Goal: Task Accomplishment & Management: Manage account settings

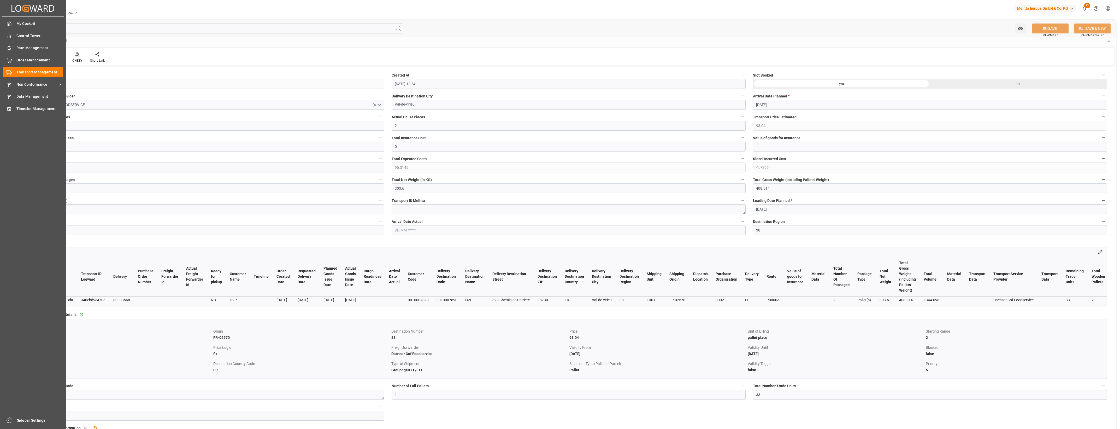
drag, startPoint x: 0, startPoint y: 0, endPoint x: 15, endPoint y: 65, distance: 66.5
click at [15, 65] on div "Order Management Order Management" at bounding box center [33, 60] width 60 height 10
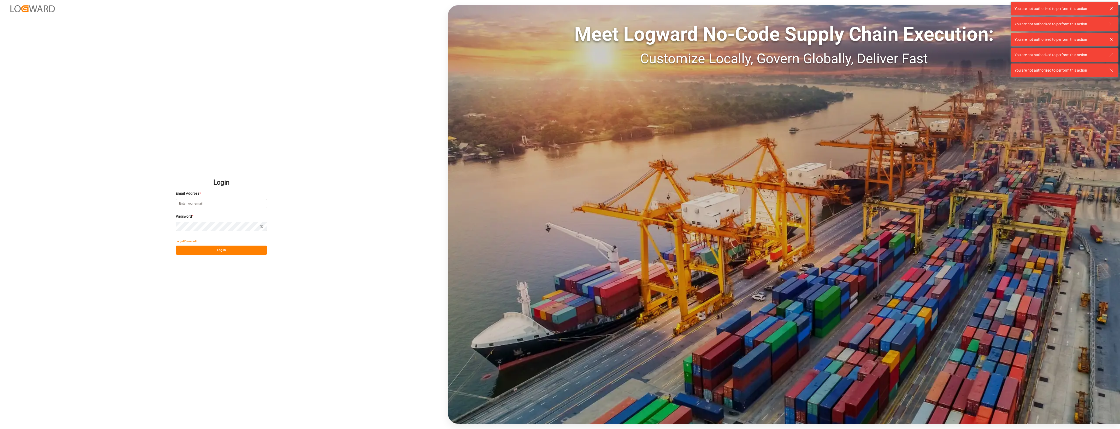
type input "cyril.leroy@melitta.fr"
click at [247, 251] on button "Log In" at bounding box center [221, 249] width 91 height 9
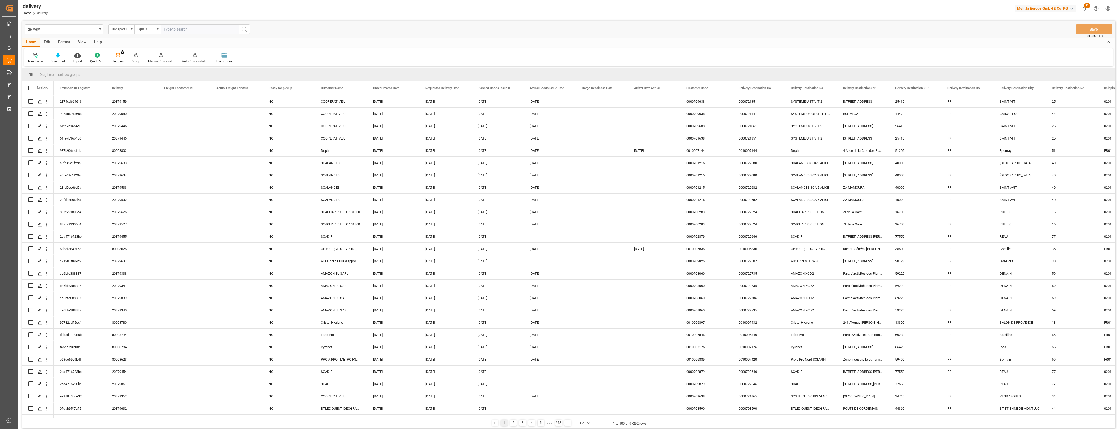
click at [132, 29] on icon "open menu" at bounding box center [132, 28] width 2 height 1
click at [295, 62] on div "New Form Download Import Quick Add Triggers You do not have permission for Trig…" at bounding box center [568, 57] width 1089 height 18
click at [136, 56] on icon at bounding box center [136, 54] width 4 height 4
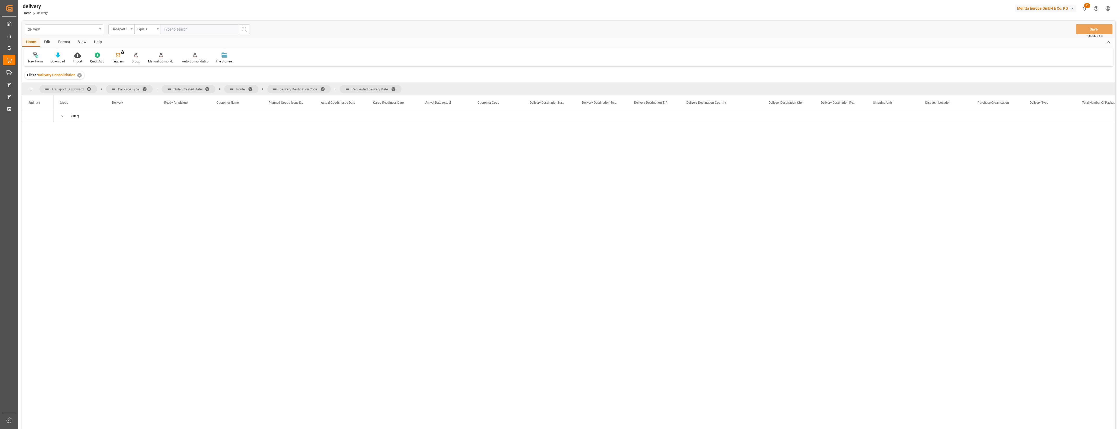
click at [208, 89] on span at bounding box center [209, 89] width 8 height 5
click at [189, 88] on span at bounding box center [189, 89] width 8 height 5
click at [216, 89] on span at bounding box center [219, 89] width 8 height 5
click at [216, 89] on span at bounding box center [217, 89] width 8 height 5
click at [61, 116] on span "Press SPACE to select this row." at bounding box center [62, 116] width 5 height 5
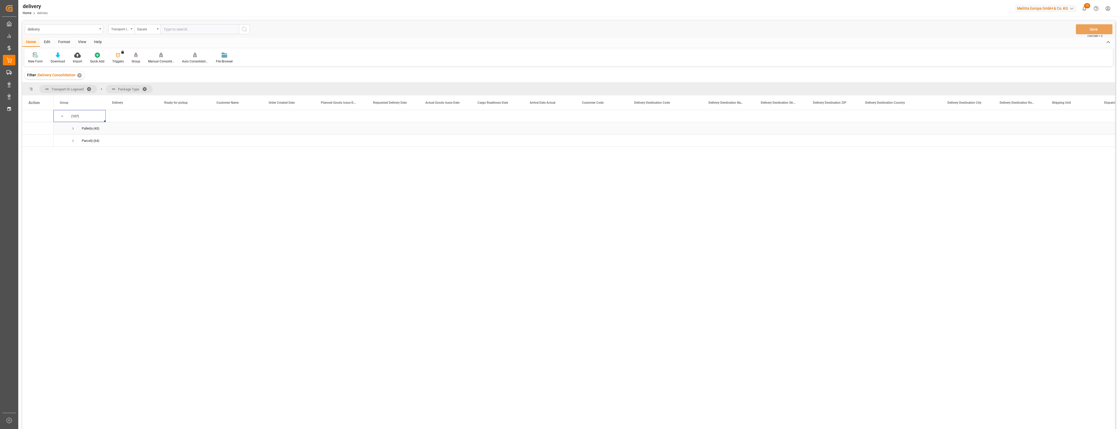
click at [69, 128] on span "Pallet(s) (43)" at bounding box center [80, 127] width 40 height 11
click at [71, 129] on span "Press SPACE to select this row." at bounding box center [73, 128] width 5 height 5
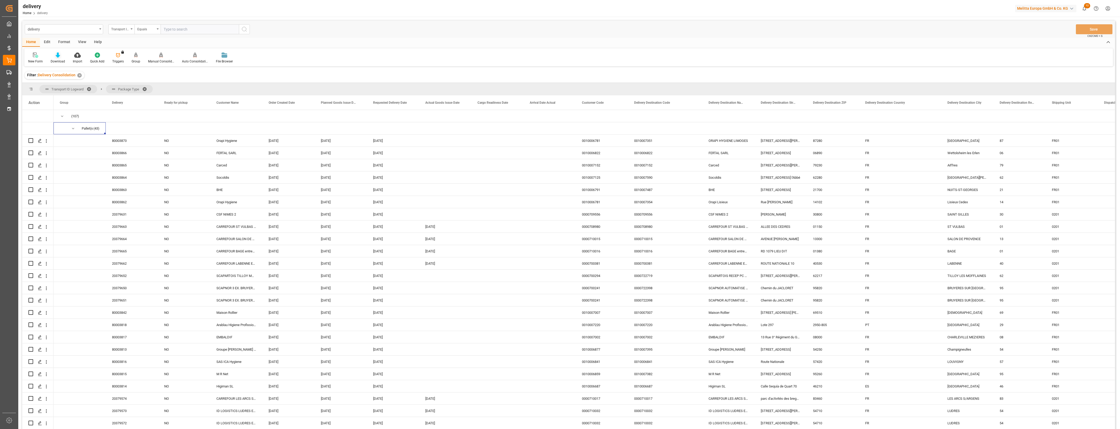
click at [58, 58] on div "Download" at bounding box center [58, 57] width 22 height 11
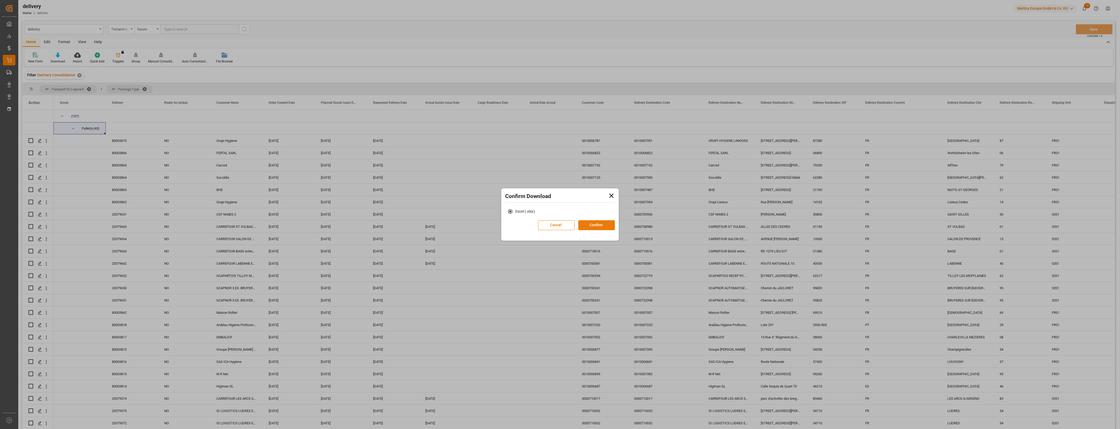
click at [592, 222] on button "Confirm" at bounding box center [596, 225] width 37 height 10
click at [557, 228] on link "Go to Downloads" at bounding box center [558, 230] width 28 height 4
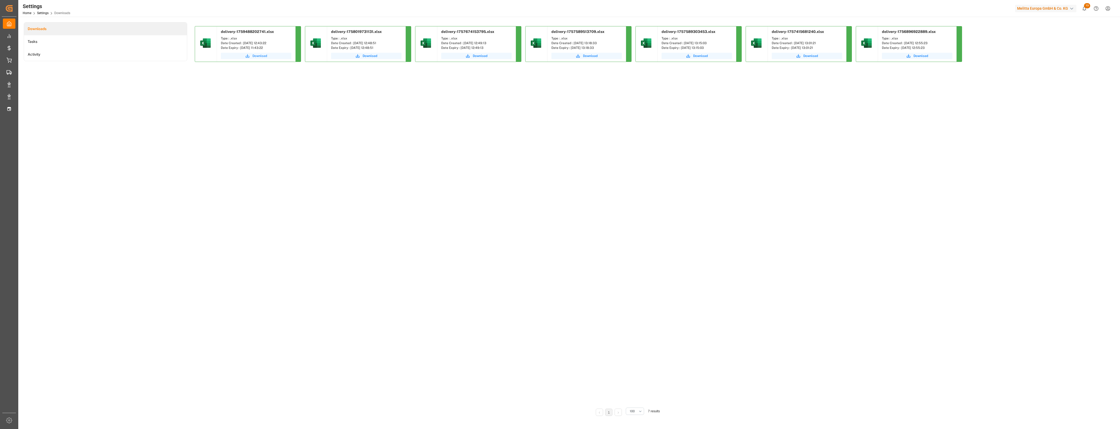
click at [260, 56] on span "Download" at bounding box center [259, 56] width 15 height 5
click at [972, 103] on div "delivery-1759488202741.xlsx Type : .xlsx Date Created : 03-10-2025 12:43:22 Dat…" at bounding box center [627, 214] width 864 height 376
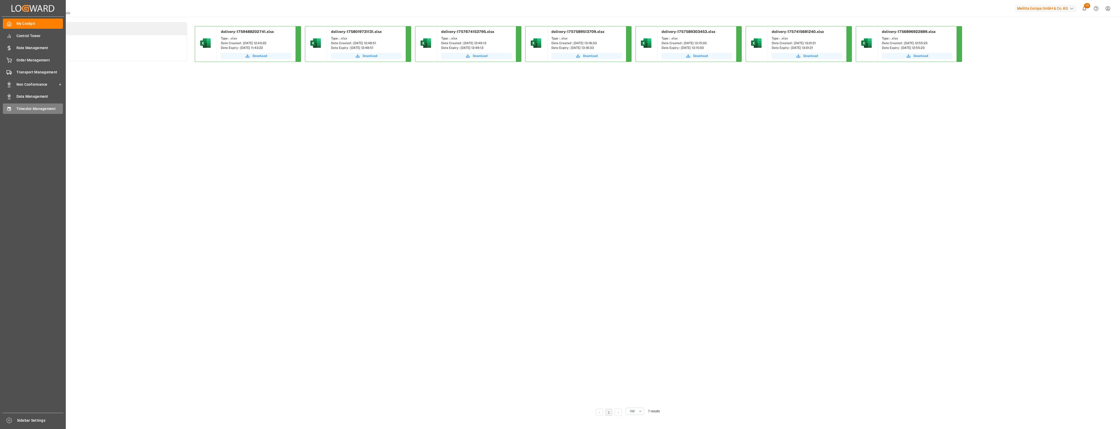
click at [25, 110] on span "Timeslot Management" at bounding box center [39, 108] width 47 height 5
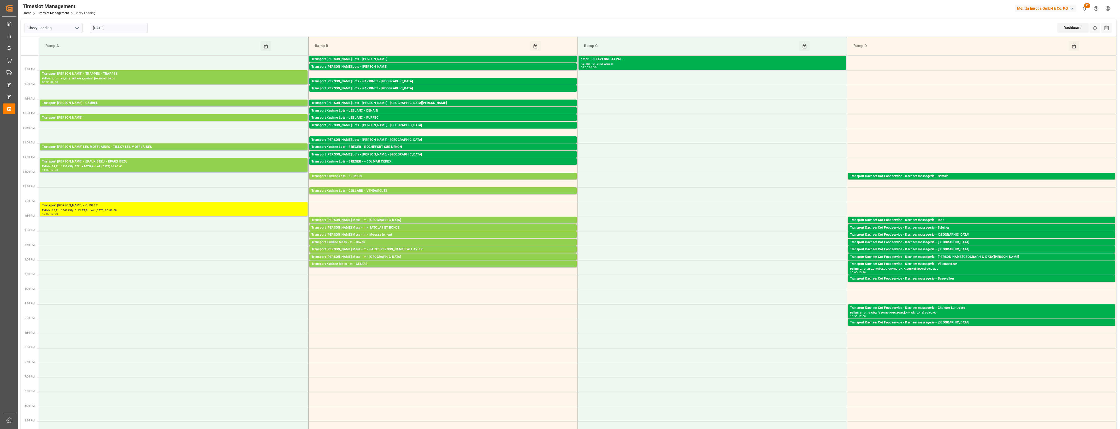
click at [128, 32] on input "[DATE]" at bounding box center [119, 28] width 58 height 10
click at [97, 70] on span "6" at bounding box center [97, 70] width 2 height 4
type input "[DATE]"
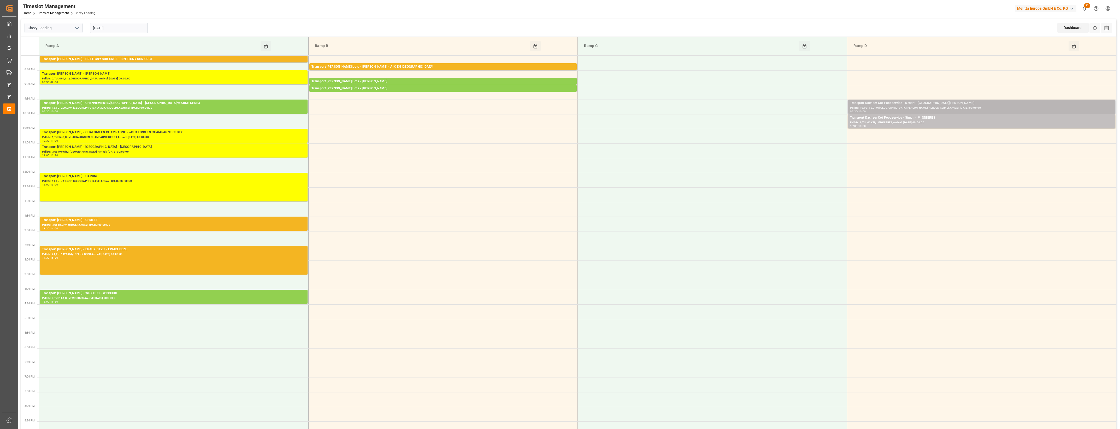
click at [905, 104] on div "Transport Dachser Cof Foodservice - Desert - [GEOGRAPHIC_DATA][PERSON_NAME]" at bounding box center [981, 103] width 263 height 5
click at [793, 126] on button "Open" at bounding box center [779, 126] width 37 height 6
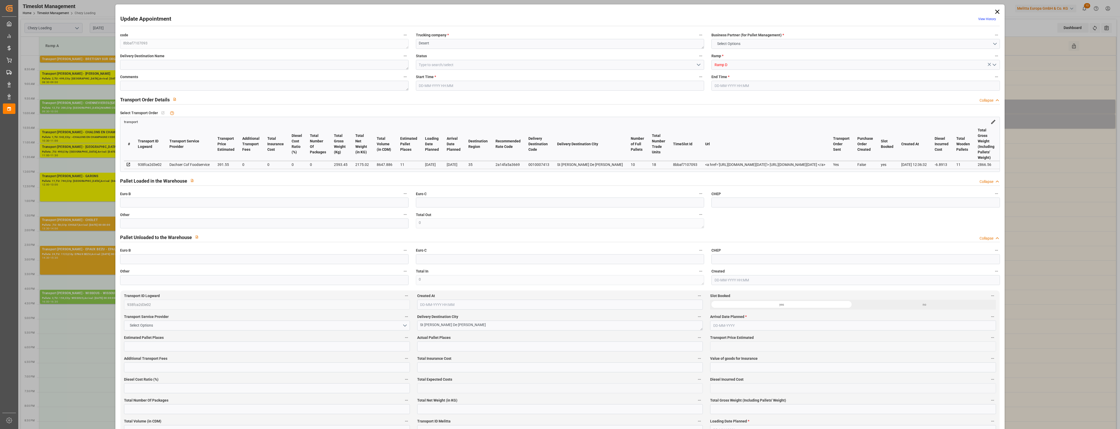
type input "11"
type input "391.55"
type input "0"
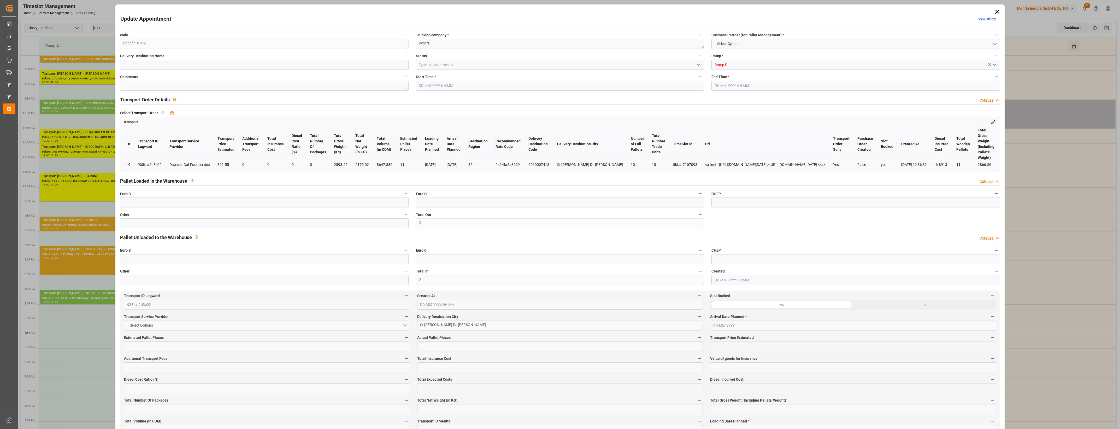
type input "384.6587"
type input "-6.8913"
type input "0"
type input "2175.02"
type input "2866.56"
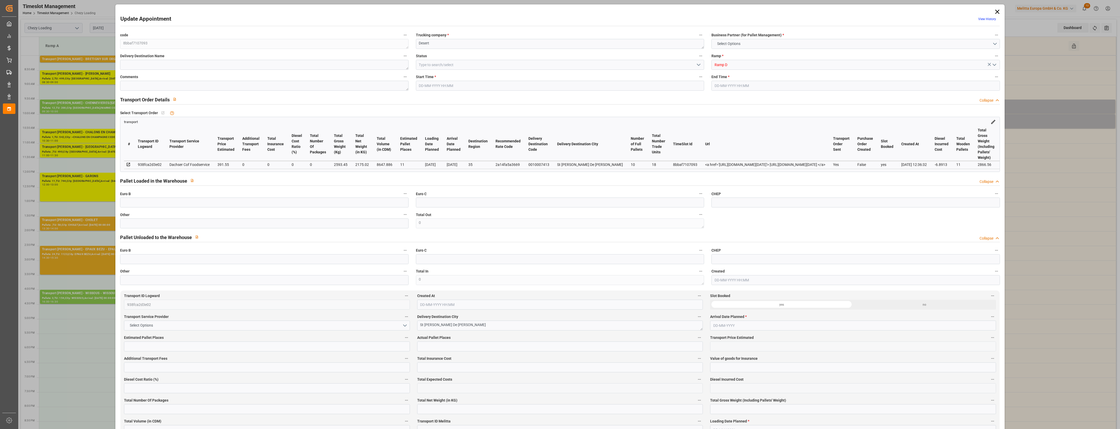
type input "8647.886"
type input "35"
type input "10"
type input "18"
type input "11"
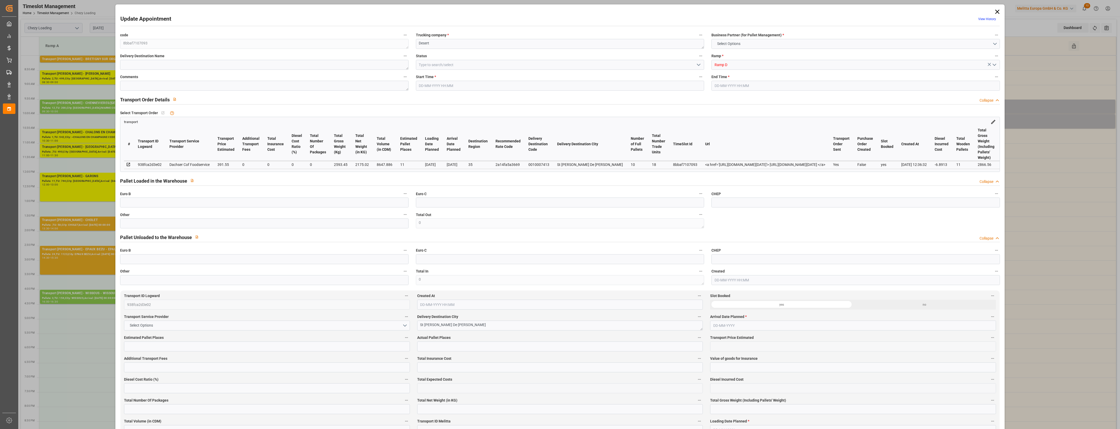
type input "101"
type input "2593.45"
type input "0"
type input "4710.8598"
type input "0"
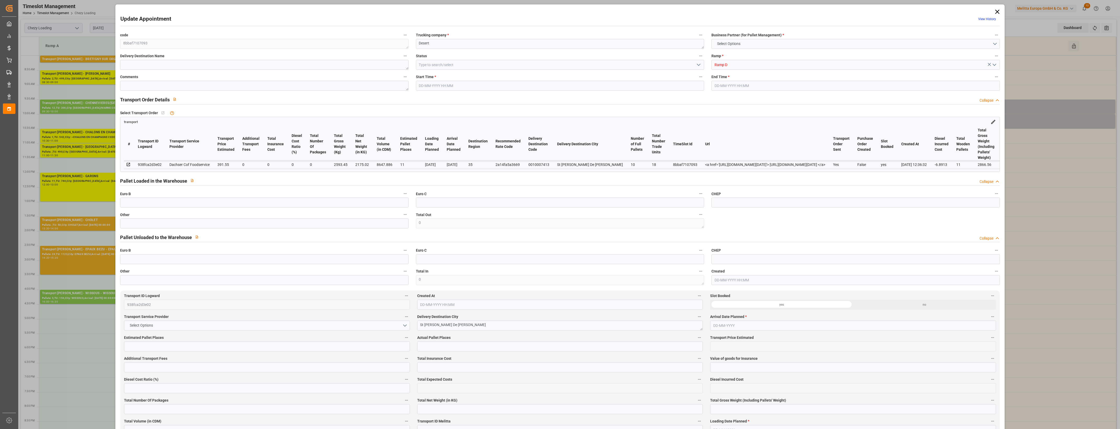
type input "0"
type input "21"
type input "35"
type input "[DATE] 09:30"
type input "[DATE] 10:00"
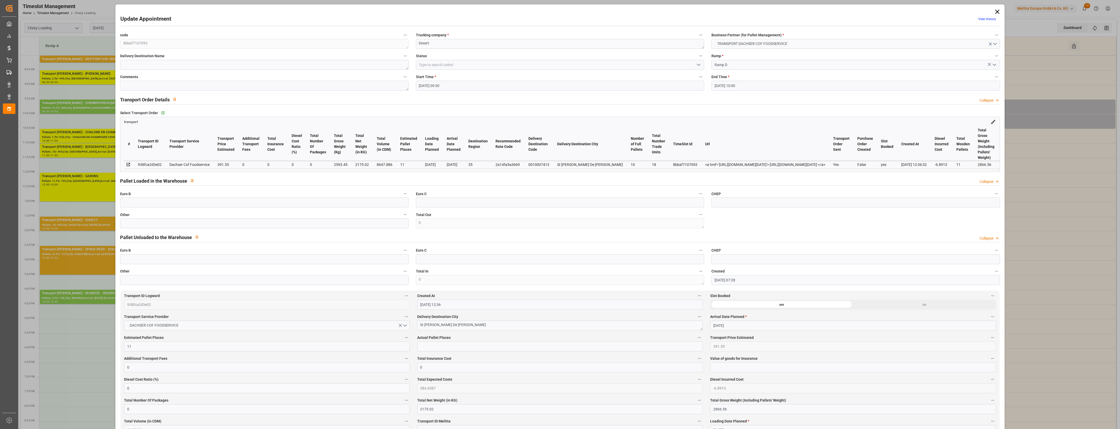
type input "[DATE] 07:28"
type input "[DATE] 12:36"
type input "[DATE]"
click at [998, 11] on icon at bounding box center [997, 11] width 7 height 7
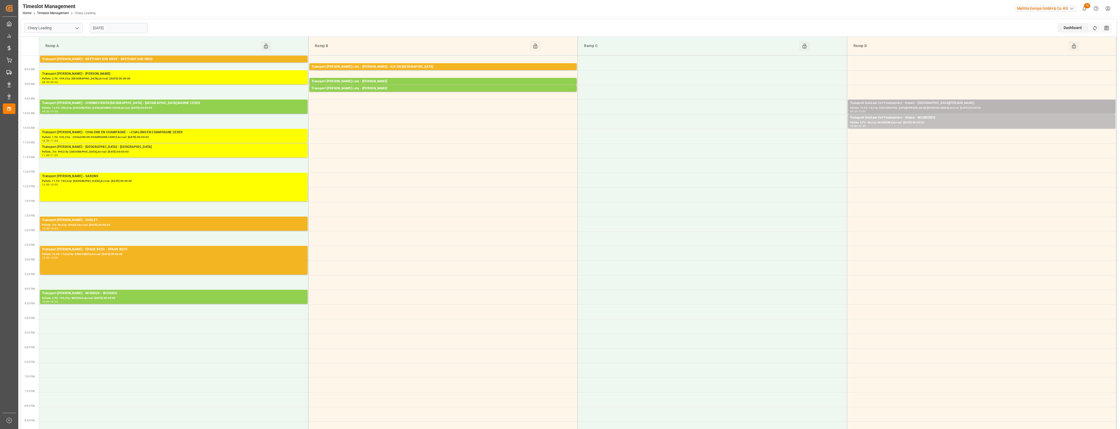
click at [956, 108] on div "Pallets: 10,TU: 18,City: [GEOGRAPHIC_DATA][PERSON_NAME][PERSON_NAME],Arrival: […" at bounding box center [981, 108] width 263 height 4
click at [884, 120] on div "Transport Dachser Cof Foodservice - Simon - MIGNIERES" at bounding box center [981, 117] width 263 height 5
click at [790, 140] on button "Open" at bounding box center [779, 141] width 37 height 6
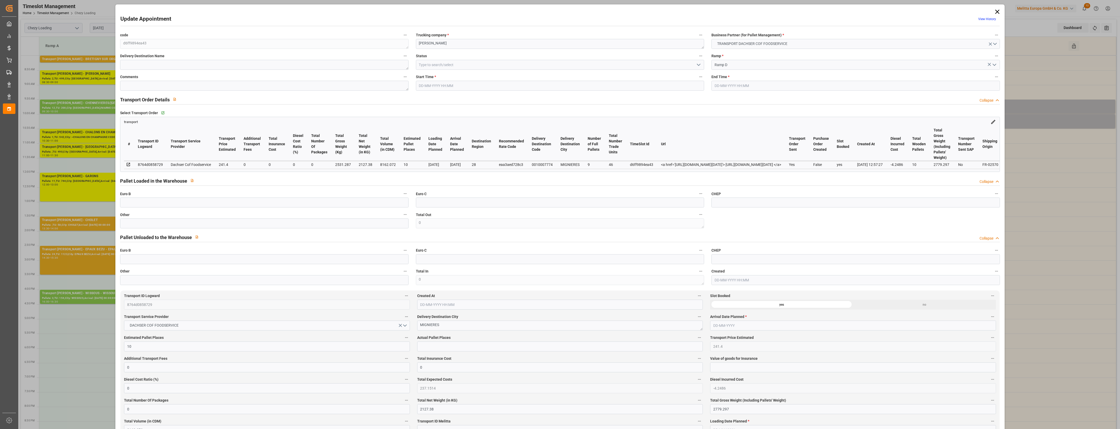
type input "[DATE] 10:00"
type input "[DATE] 10:30"
type input "[DATE] 08:40"
type input "[DATE] 12:57"
type input "[DATE]"
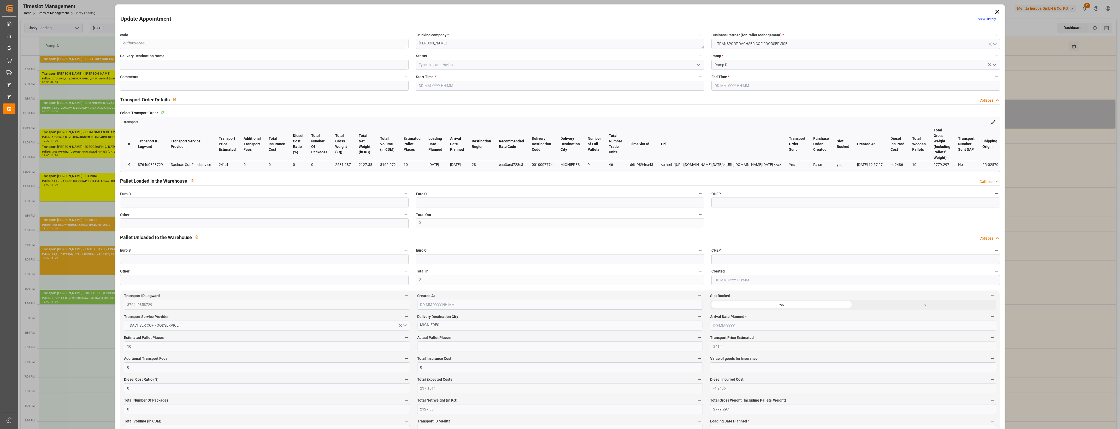
type input "[DATE]"
click at [997, 11] on icon at bounding box center [997, 12] width 4 height 4
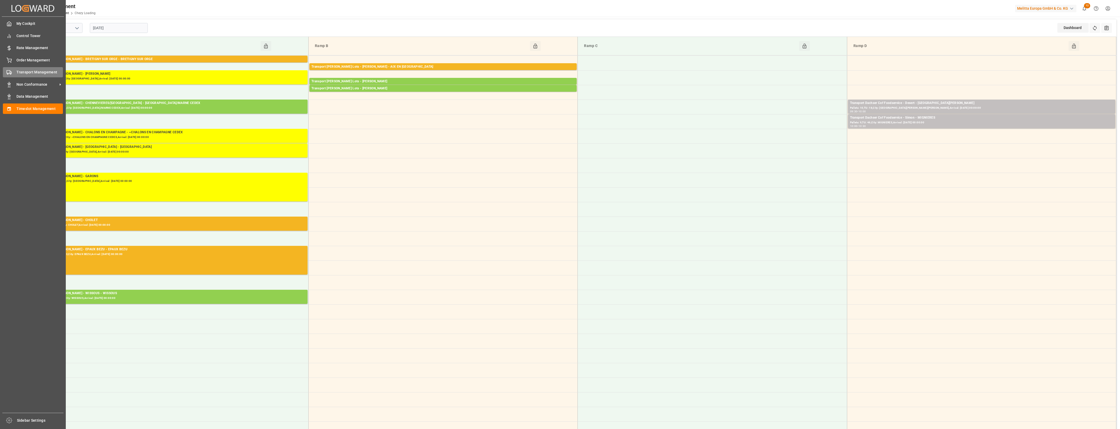
click at [11, 72] on icon at bounding box center [9, 72] width 5 height 5
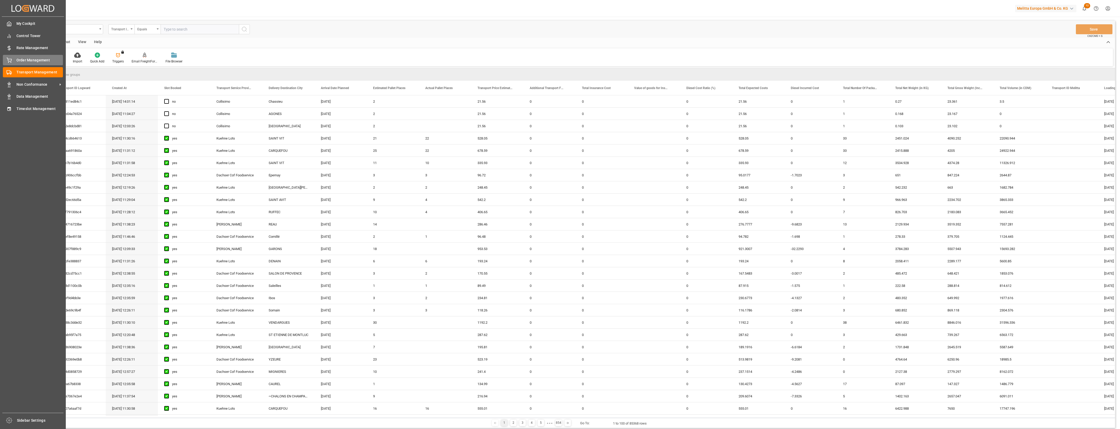
click at [15, 60] on div "Order Management Order Management" at bounding box center [33, 60] width 60 height 10
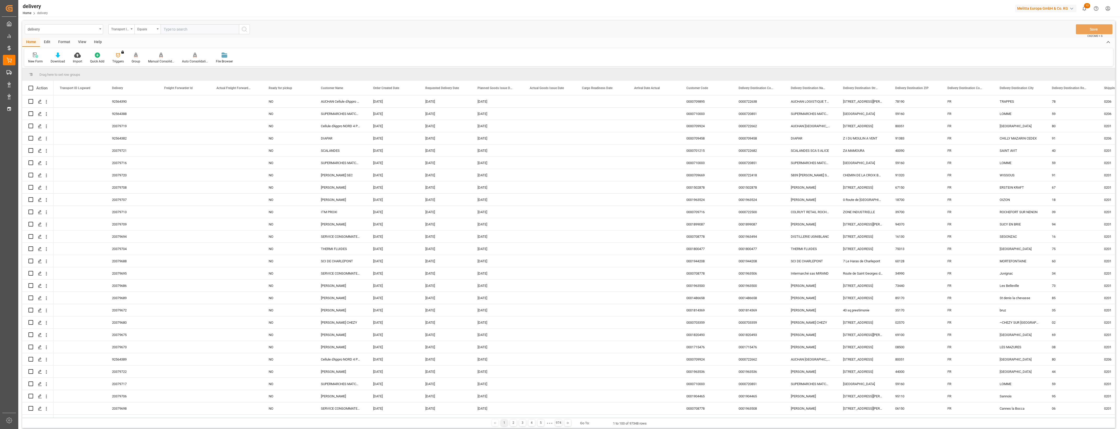
click at [134, 60] on div "Group" at bounding box center [136, 61] width 9 height 5
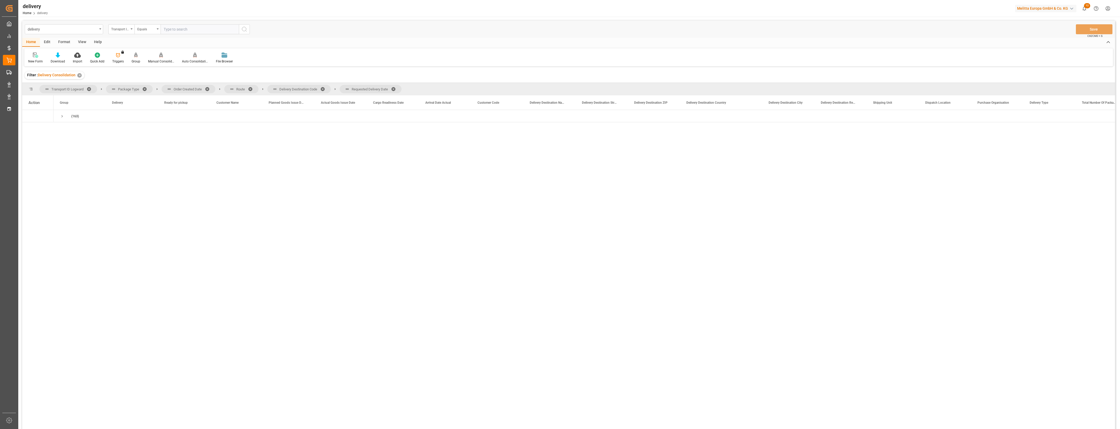
click at [208, 87] on span at bounding box center [209, 89] width 8 height 5
click at [187, 89] on span at bounding box center [189, 89] width 8 height 5
click at [218, 88] on span at bounding box center [219, 89] width 8 height 5
click at [217, 87] on span at bounding box center [217, 89] width 8 height 5
click at [57, 115] on div "(163)" at bounding box center [80, 116] width 52 height 12
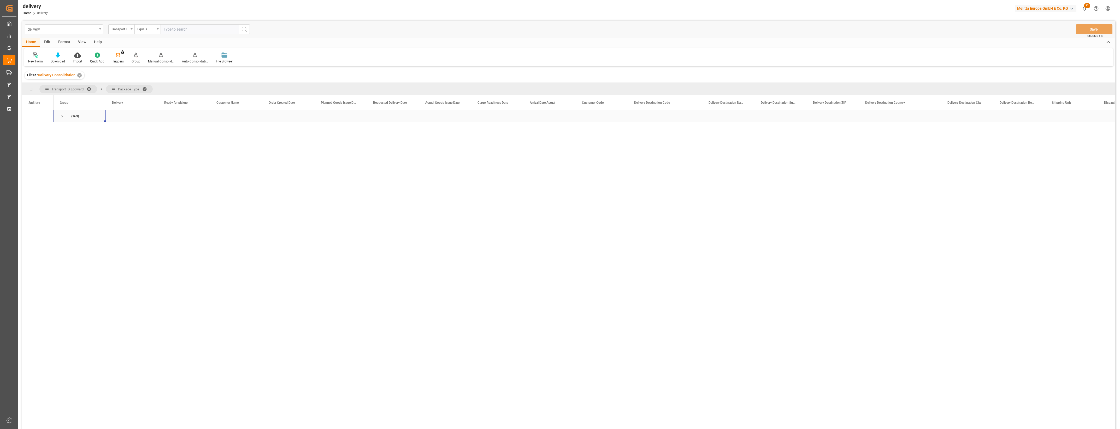
click at [58, 116] on div "(163)" at bounding box center [80, 116] width 52 height 12
click at [58, 57] on icon at bounding box center [58, 54] width 4 height 5
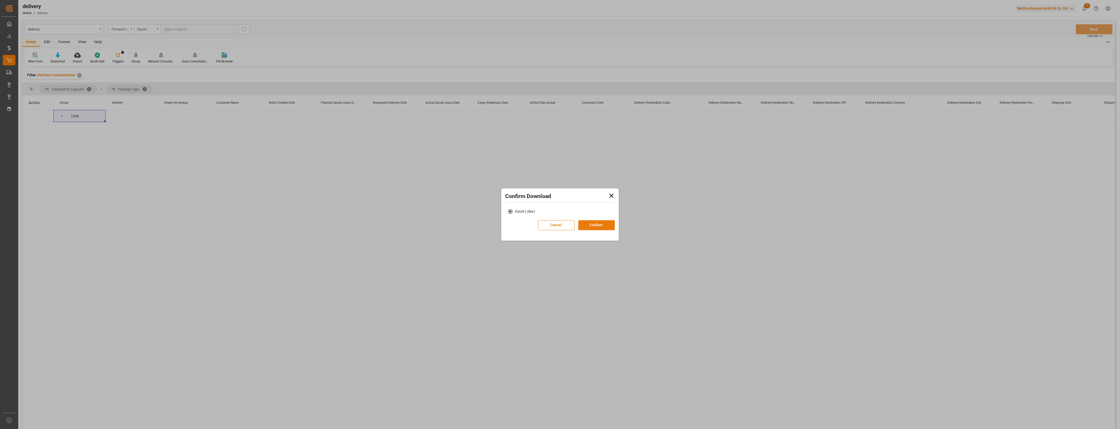
click at [583, 224] on button "Confirm" at bounding box center [596, 225] width 37 height 10
click at [565, 229] on link "Go to Downloads" at bounding box center [558, 230] width 28 height 4
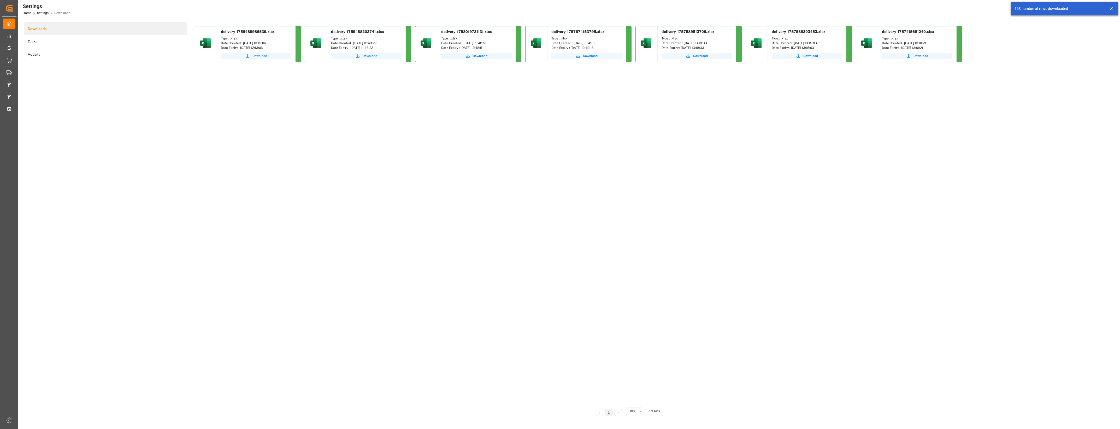
click at [267, 54] on button "Download" at bounding box center [256, 56] width 70 height 6
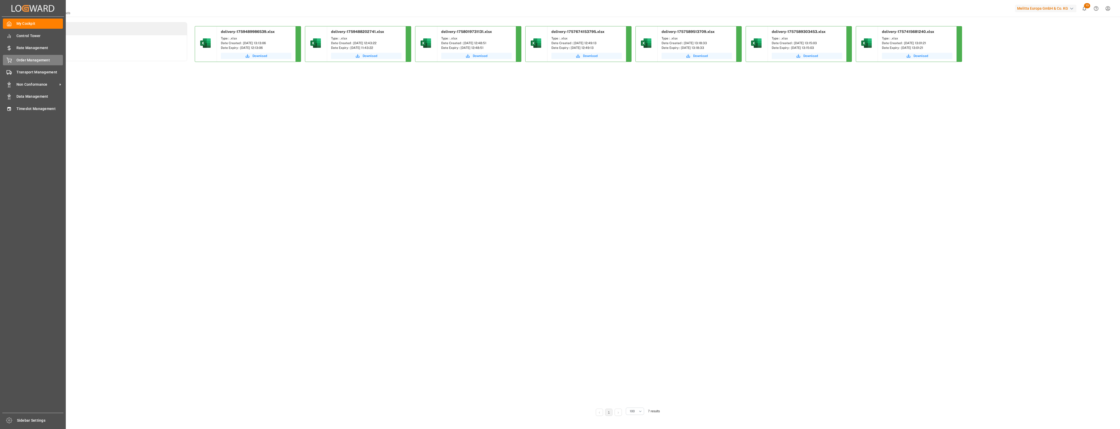
click at [18, 59] on span "Order Management" at bounding box center [39, 59] width 47 height 5
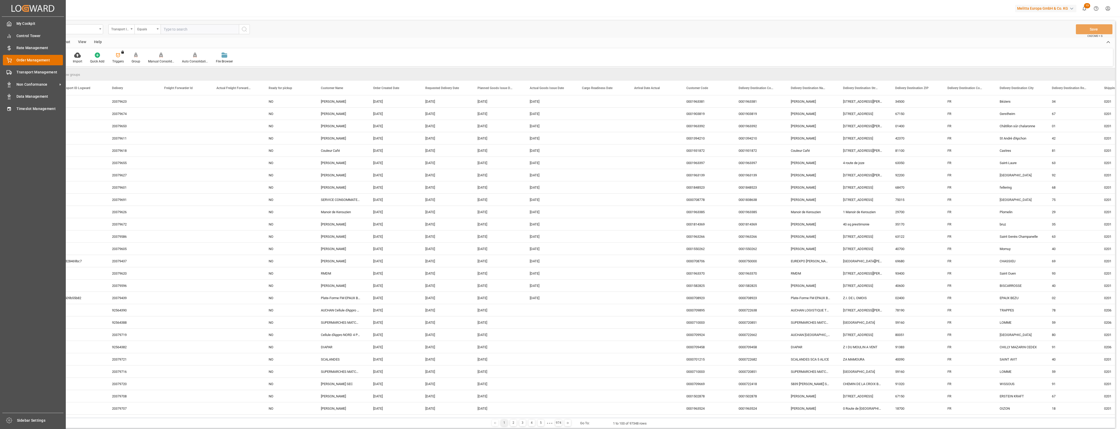
click at [31, 60] on span "Order Management" at bounding box center [39, 59] width 47 height 5
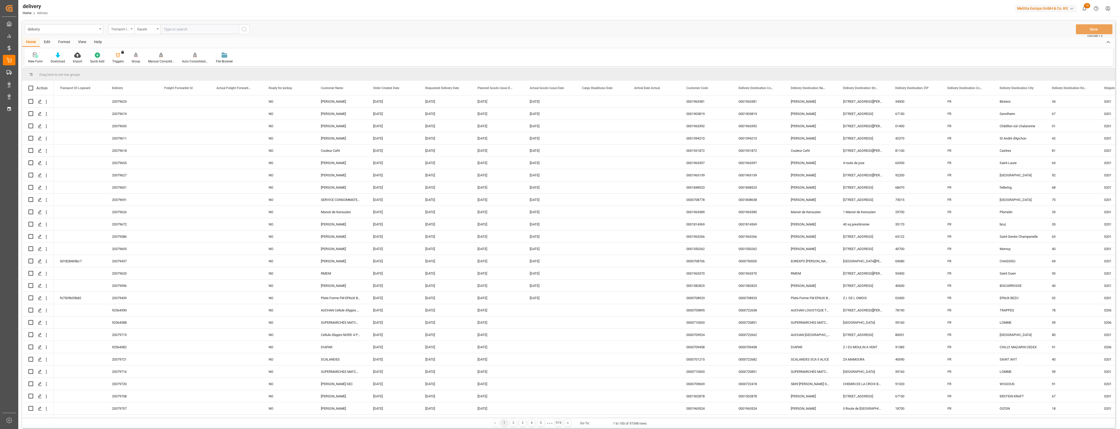
click at [132, 28] on div "Transport ID Logward" at bounding box center [121, 29] width 26 height 10
click at [131, 66] on div "Delivery" at bounding box center [148, 64] width 78 height 11
click at [169, 32] on input "text" at bounding box center [200, 29] width 78 height 10
type input "80003814"
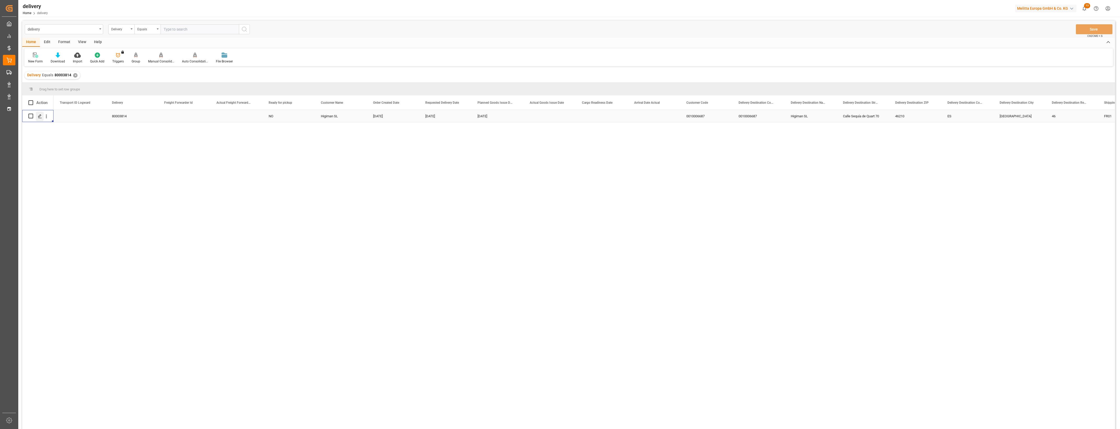
click at [39, 117] on polygon "Press SPACE to select this row." at bounding box center [39, 115] width 3 height 3
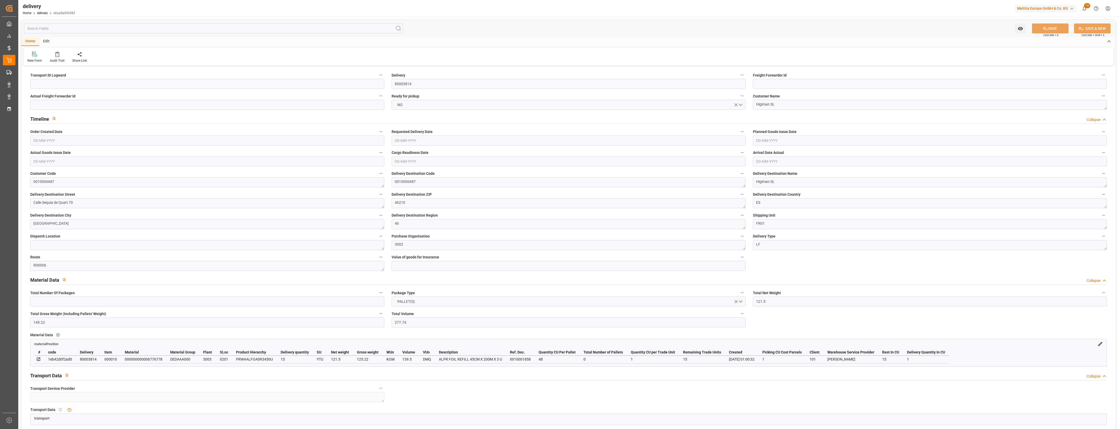
type input "[DATE]"
type input "[DATE] 01:00"
click at [46, 87] on input at bounding box center [207, 84] width 354 height 10
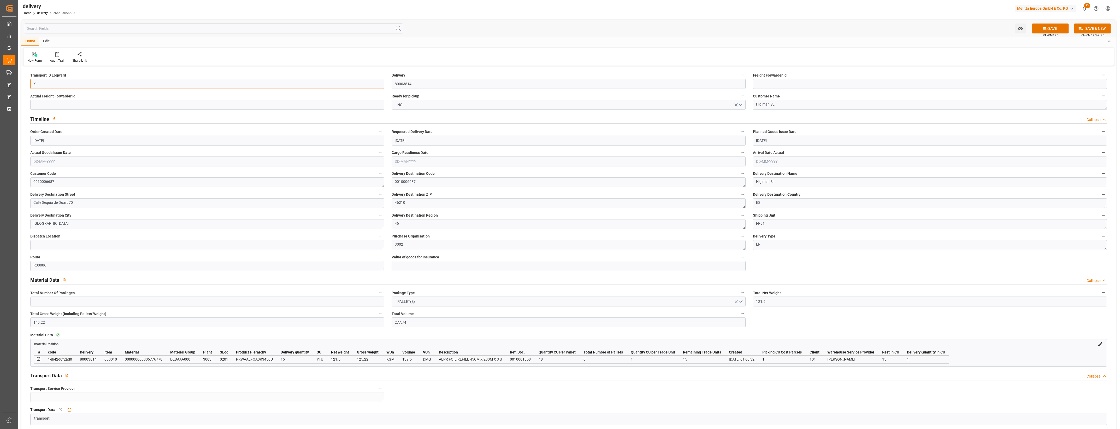
type input "X"
type textarea "X ~ Pallet(s) ~ [DATE] 00:00:00 ~ R00006 ~ [DATE] 00:00:00~0010006687"
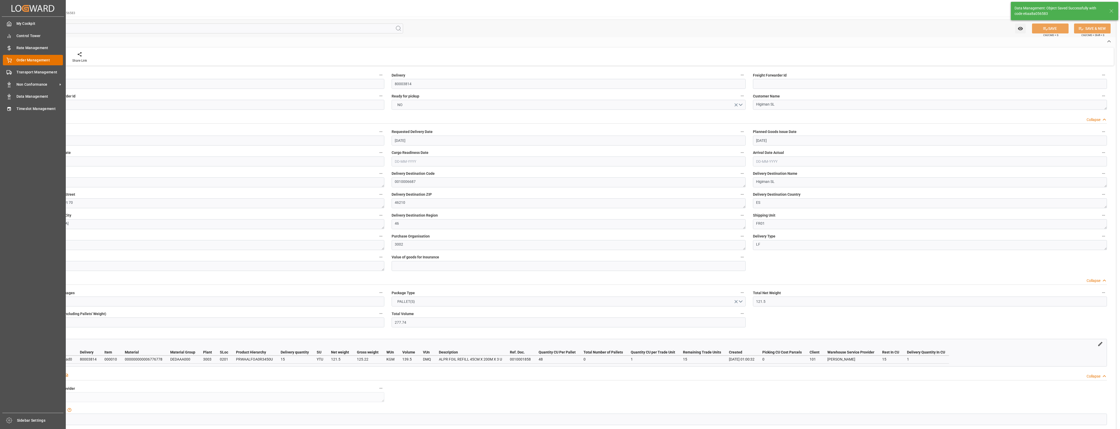
click at [8, 60] on icon at bounding box center [9, 59] width 5 height 3
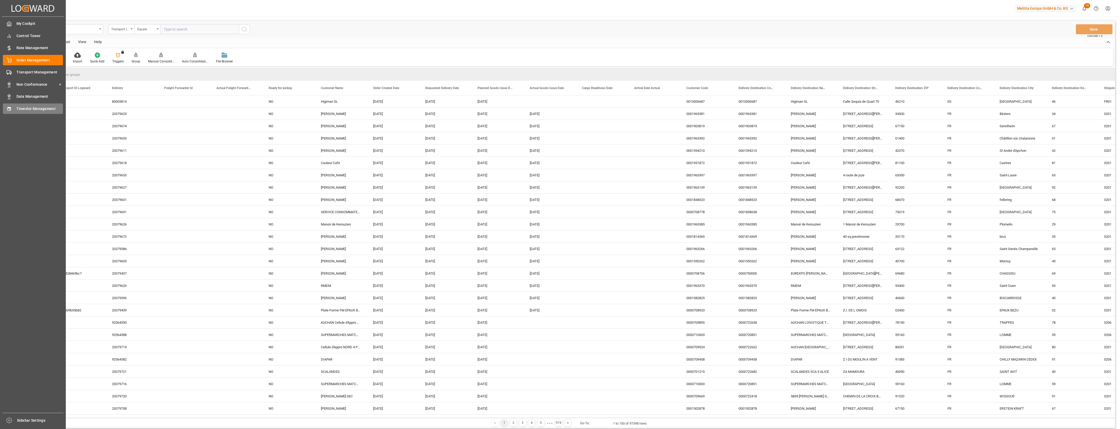
click at [17, 110] on span "Timeslot Management" at bounding box center [39, 108] width 47 height 5
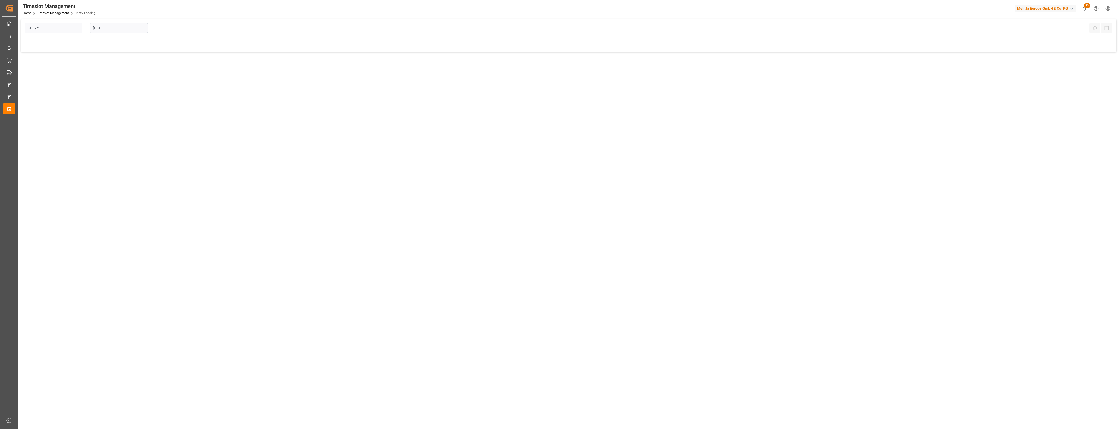
type input "Chezy Loading"
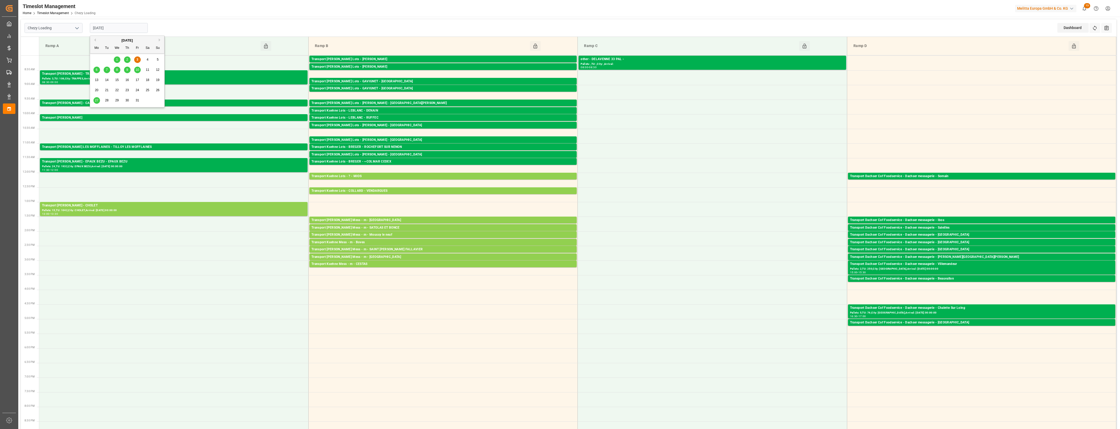
click at [139, 31] on input "[DATE]" at bounding box center [119, 28] width 58 height 10
click at [97, 71] on span "6" at bounding box center [97, 70] width 2 height 4
type input "[DATE]"
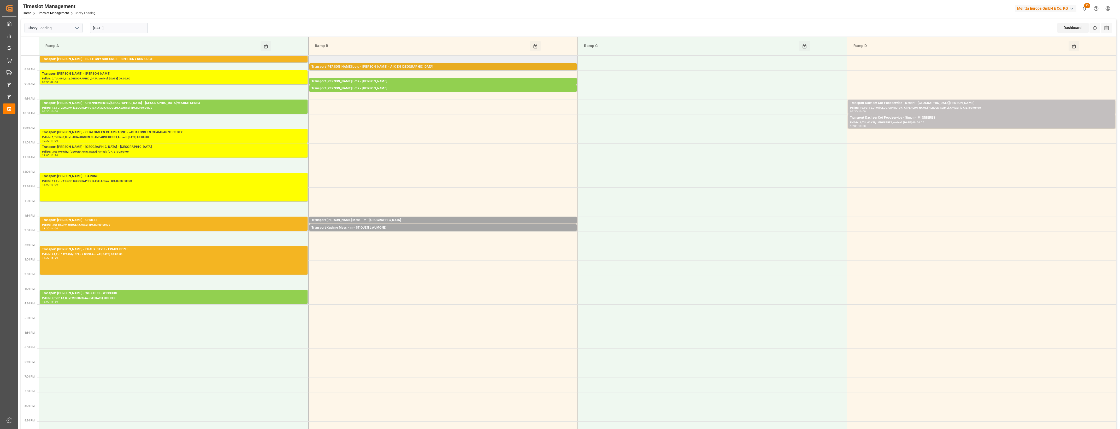
click at [386, 68] on div "Transport [PERSON_NAME] Lots - [PERSON_NAME] - AIX EN [GEOGRAPHIC_DATA]" at bounding box center [442, 66] width 263 height 5
click at [613, 84] on button "Open" at bounding box center [606, 83] width 37 height 6
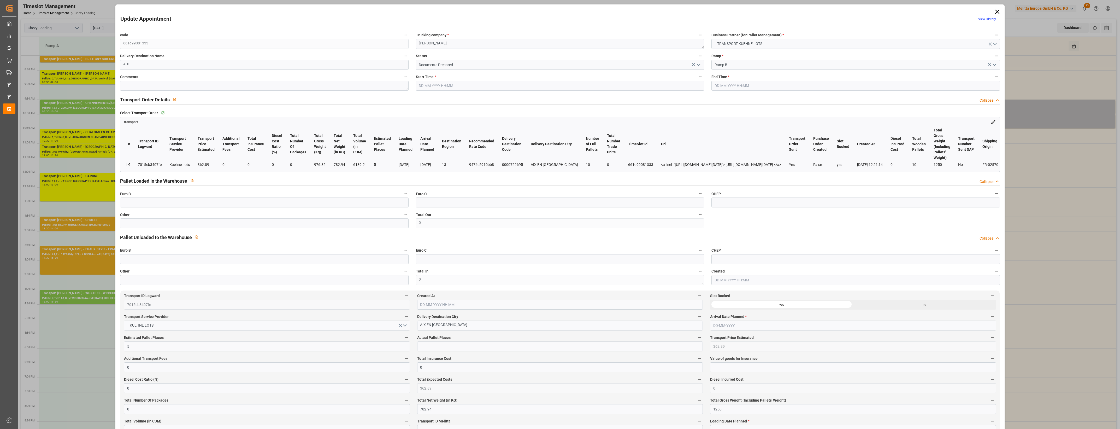
type input "[DATE] 08:15"
type input "[DATE] 08:30"
type input "[DATE] 13:08"
type input "[DATE] 12:21"
type input "[DATE]"
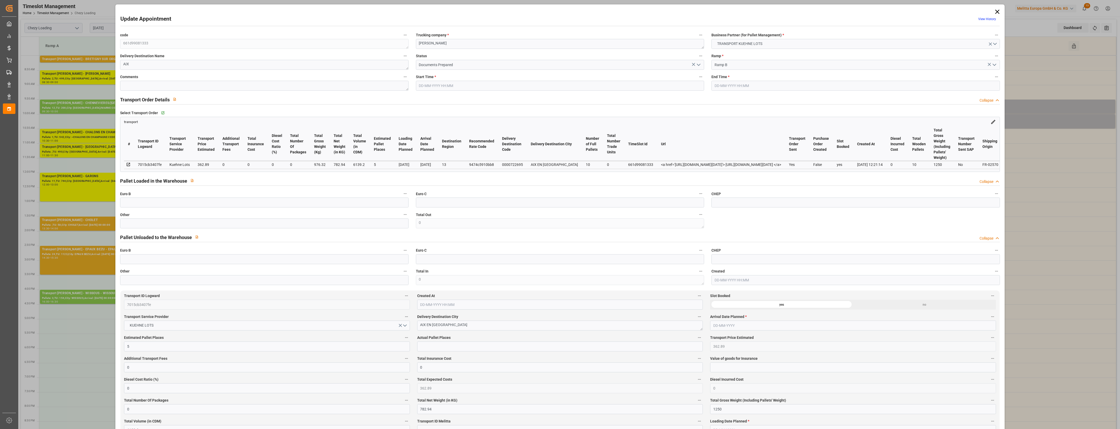
type input "[DATE]"
click at [697, 64] on icon "open menu" at bounding box center [699, 65] width 6 height 6
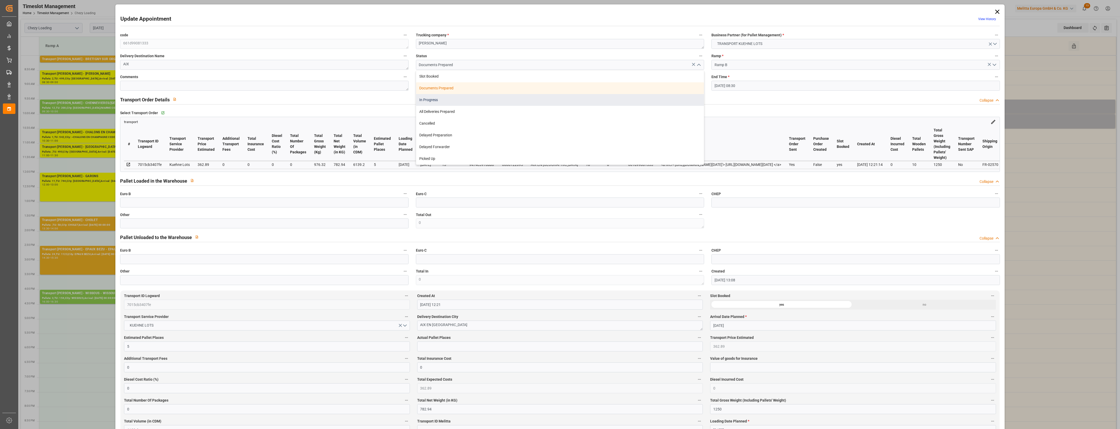
click at [439, 99] on div "In Progress" at bounding box center [560, 100] width 288 height 12
type input "In Progress"
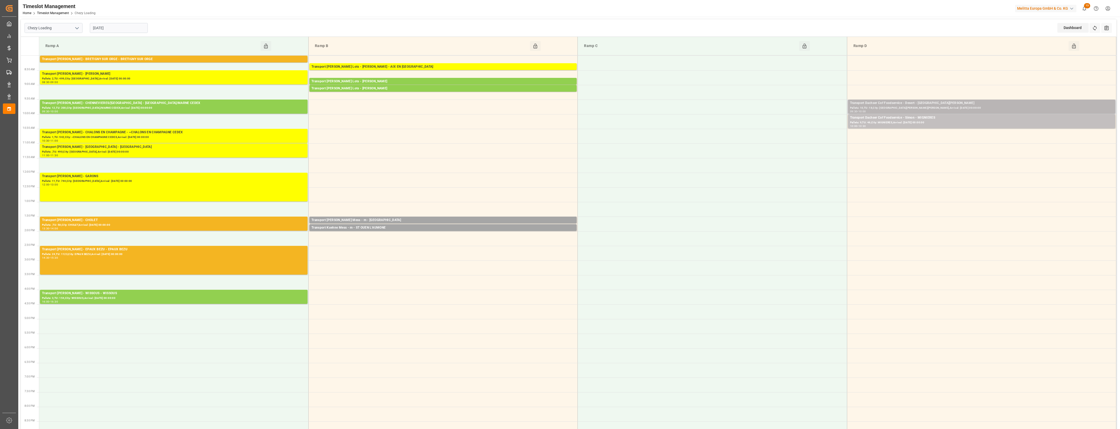
click at [904, 107] on div "Pallets: 10,TU: 18,City: [GEOGRAPHIC_DATA][PERSON_NAME][PERSON_NAME],Arrival: […" at bounding box center [981, 108] width 263 height 4
click at [789, 125] on button "Open" at bounding box center [779, 126] width 37 height 6
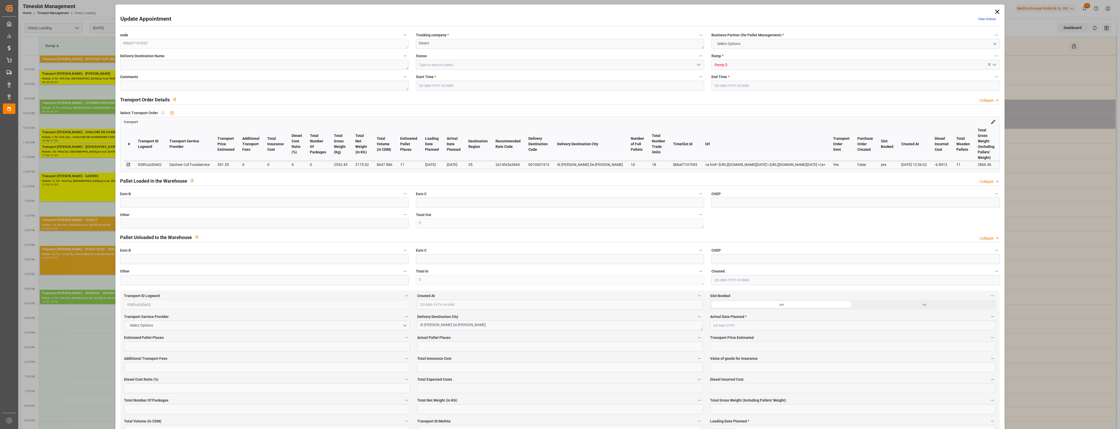
type input "11"
type input "391.55"
type input "0"
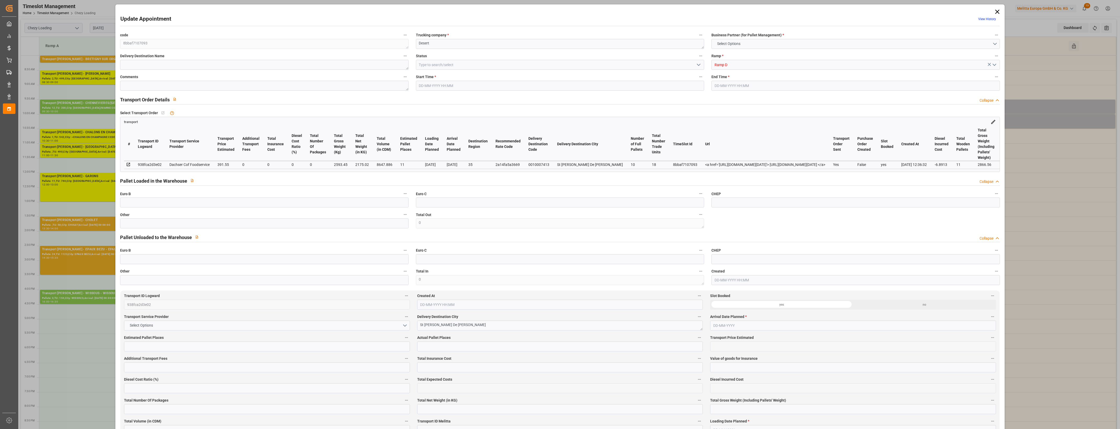
type input "384.6587"
type input "-6.8913"
type input "0"
type input "2175.02"
type input "2866.56"
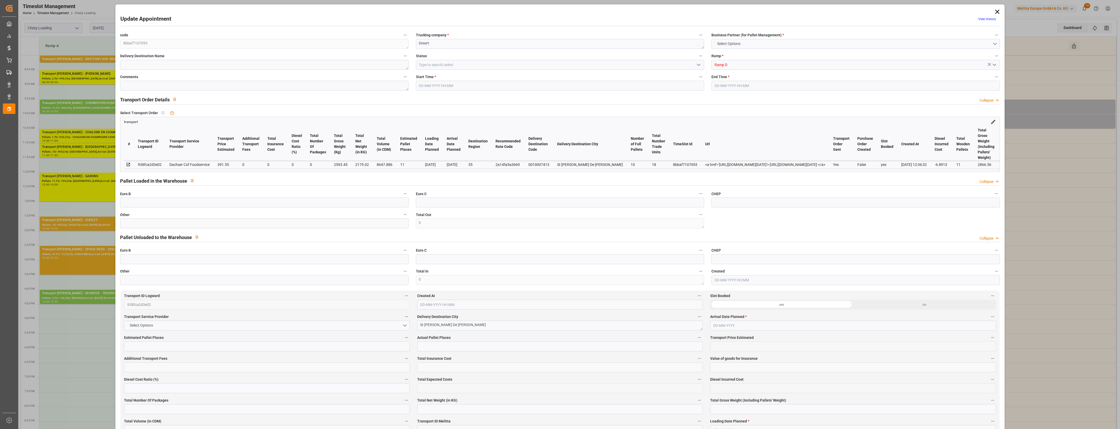
type input "8647.886"
type input "35"
type input "10"
type input "18"
type input "11"
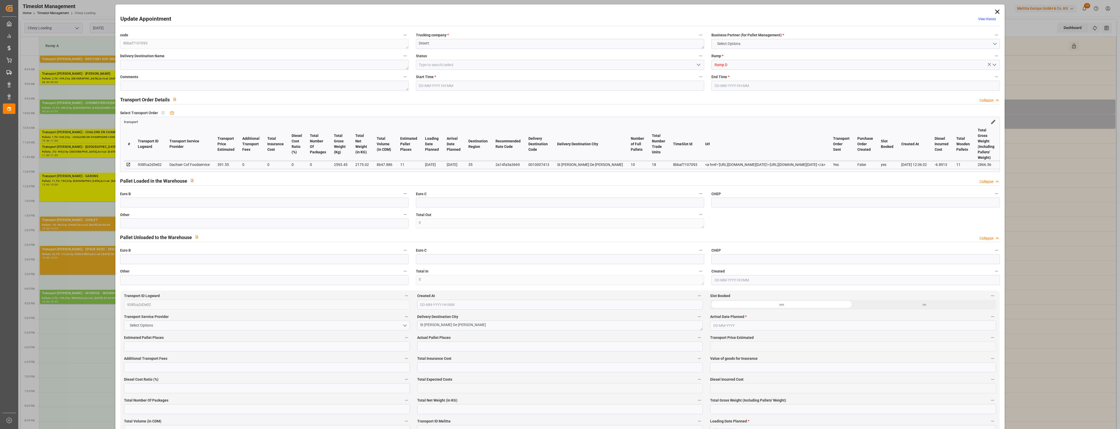
type input "101"
type input "2593.45"
type input "0"
type input "4710.8598"
type input "0"
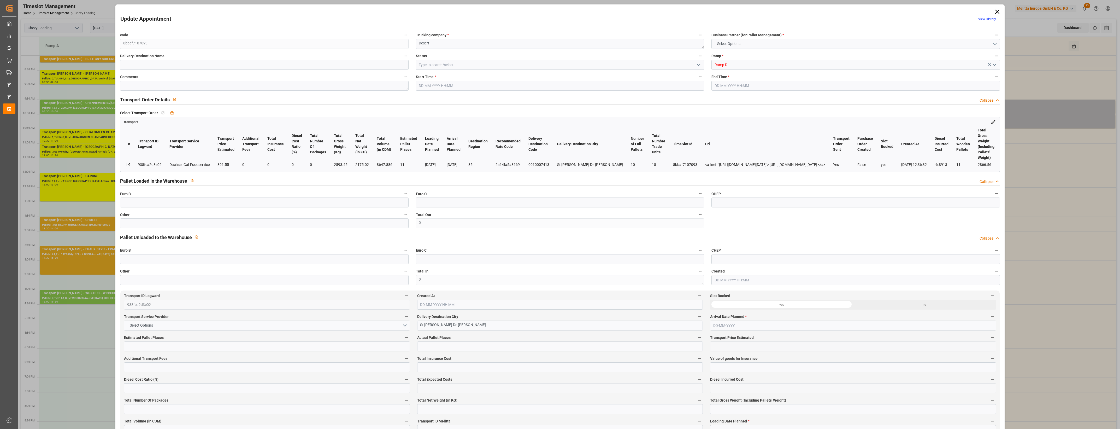
type input "0"
type input "21"
type input "35"
type input "[DATE] 09:30"
type input "[DATE] 10:00"
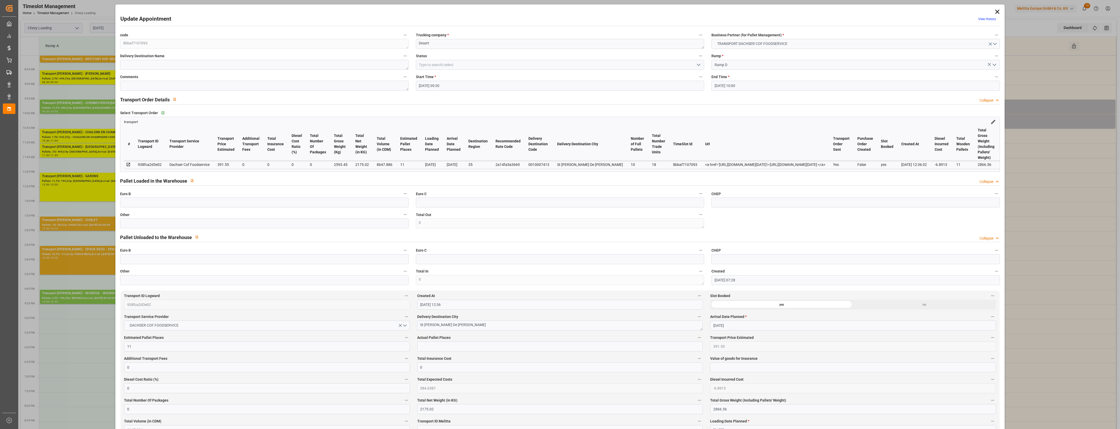
type input "[DATE] 07:28"
type input "[DATE] 12:36"
type input "[DATE]"
click at [698, 65] on icon "open menu" at bounding box center [699, 65] width 6 height 6
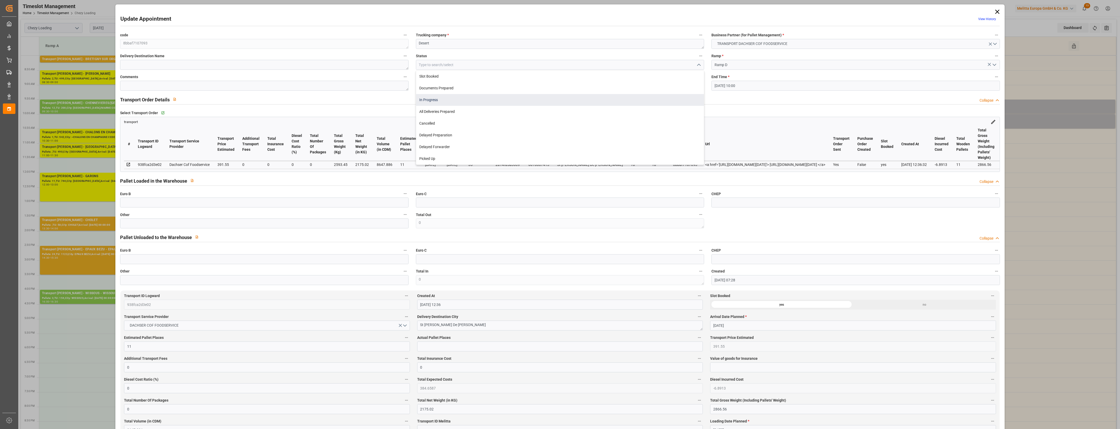
click at [434, 99] on div "In Progress" at bounding box center [560, 100] width 288 height 12
type input "In Progress"
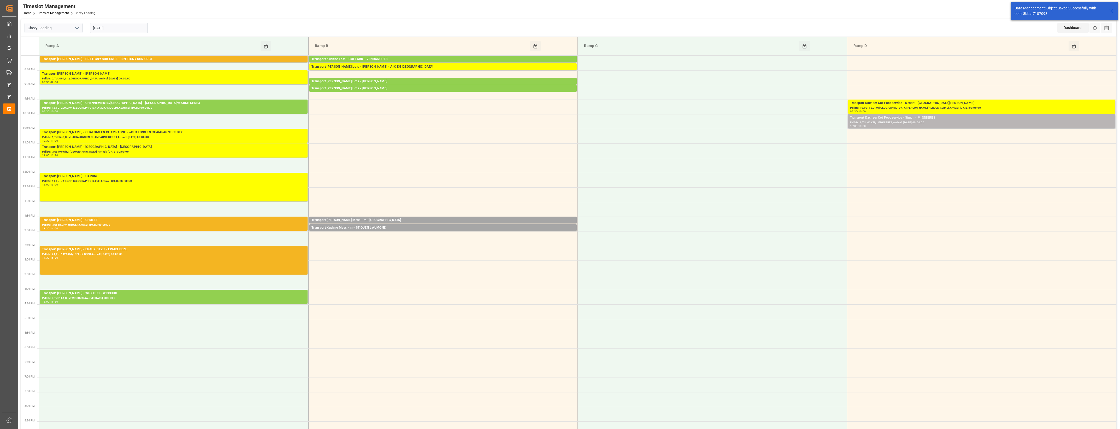
click at [888, 120] on div "Transport Dachser Cof Foodservice - Simon - MIGNIERES" at bounding box center [981, 117] width 263 height 5
click at [782, 140] on button "Open" at bounding box center [779, 141] width 37 height 6
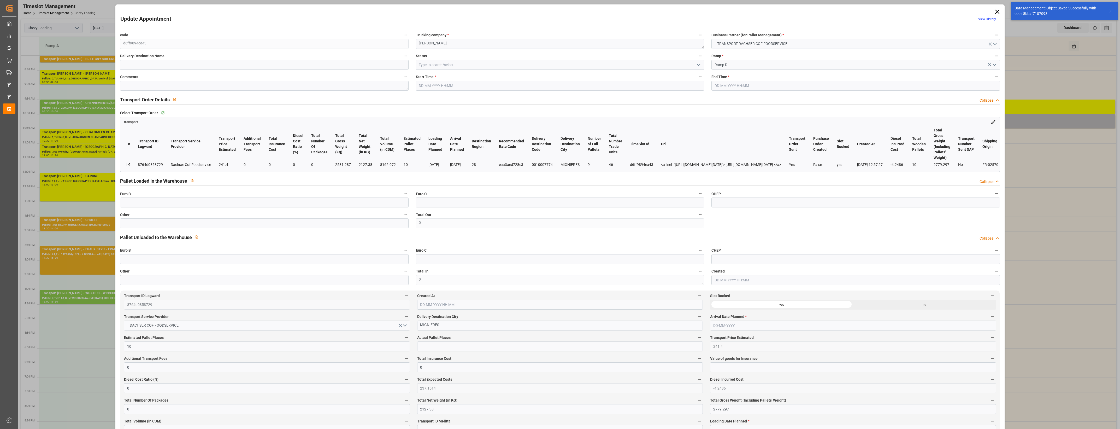
type input "[DATE] 10:00"
type input "[DATE] 10:30"
type input "[DATE] 08:40"
type input "[DATE] 12:57"
type input "[DATE]"
